Goal: Task Accomplishment & Management: Use online tool/utility

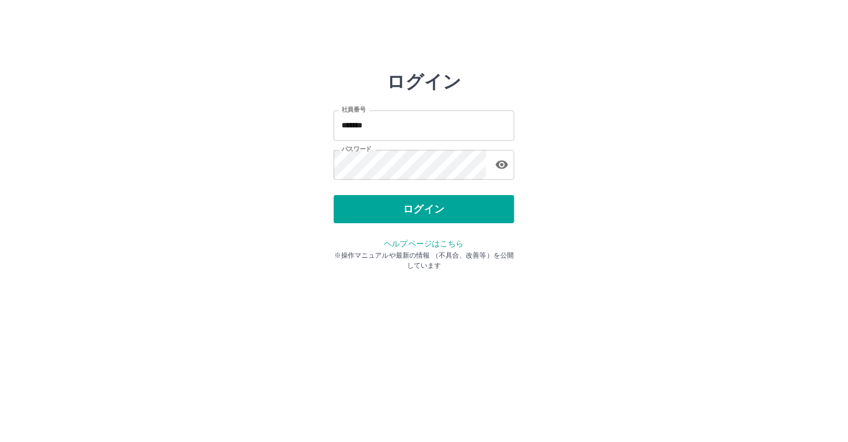
click at [417, 217] on button "ログイン" at bounding box center [423, 209] width 181 height 28
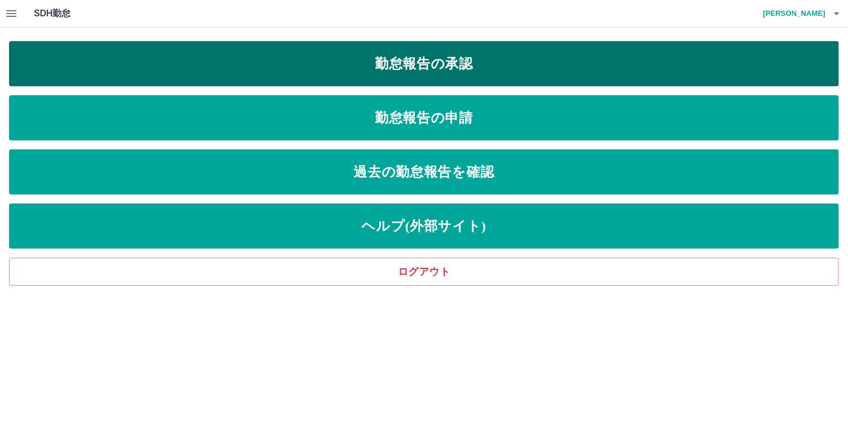
click at [476, 73] on link "勤怠報告の承認" at bounding box center [423, 63] width 829 height 45
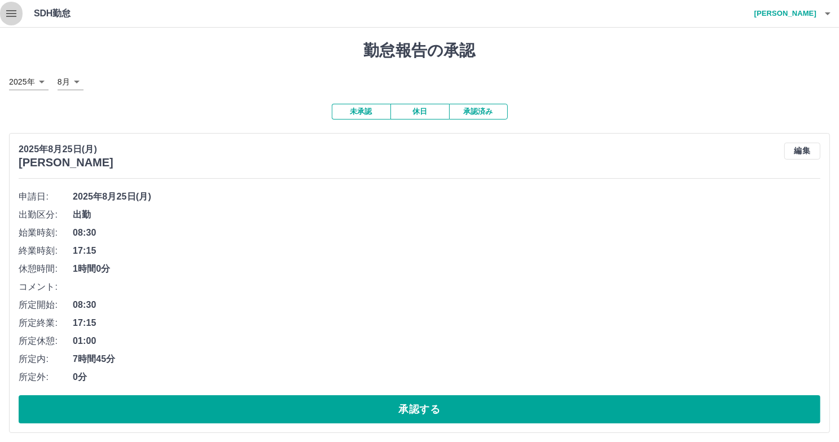
click at [5, 9] on icon "button" at bounding box center [12, 14] width 14 height 14
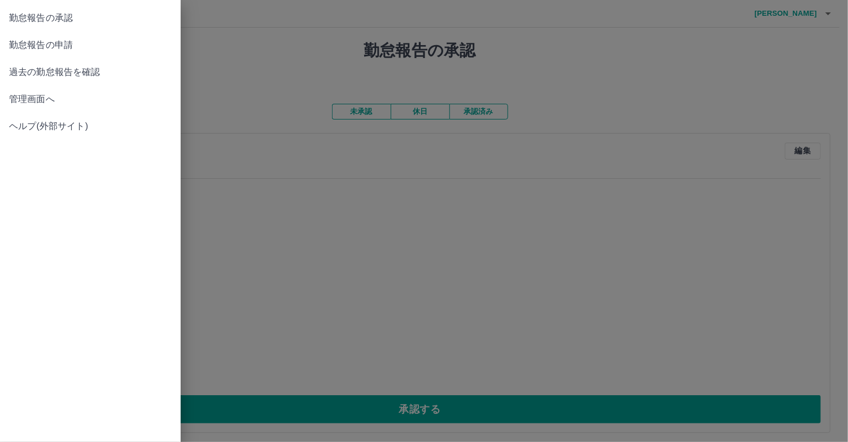
click at [42, 97] on span "管理画面へ" at bounding box center [90, 100] width 163 height 14
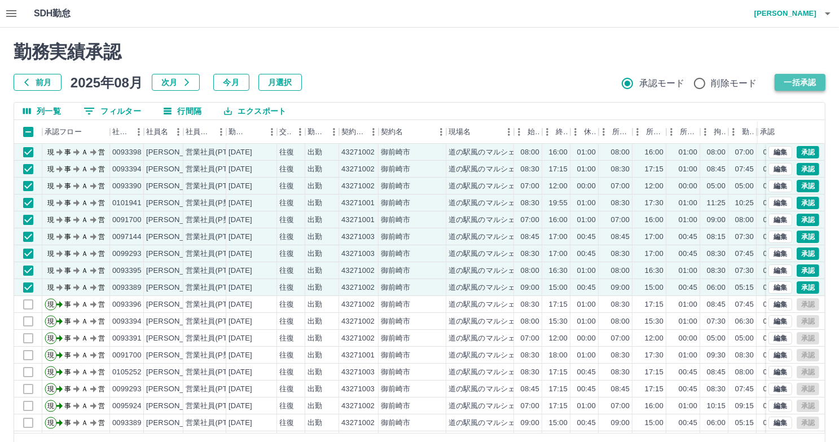
click at [802, 80] on button "一括承認" at bounding box center [800, 82] width 51 height 17
click at [806, 83] on button "一括承認" at bounding box center [800, 82] width 51 height 17
